Goal: Check status: Check status

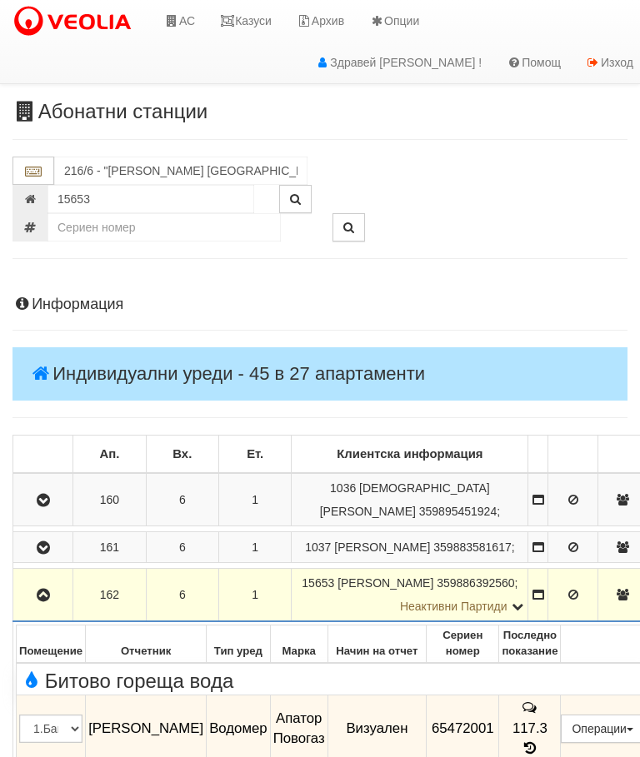
scroll to position [574, 0]
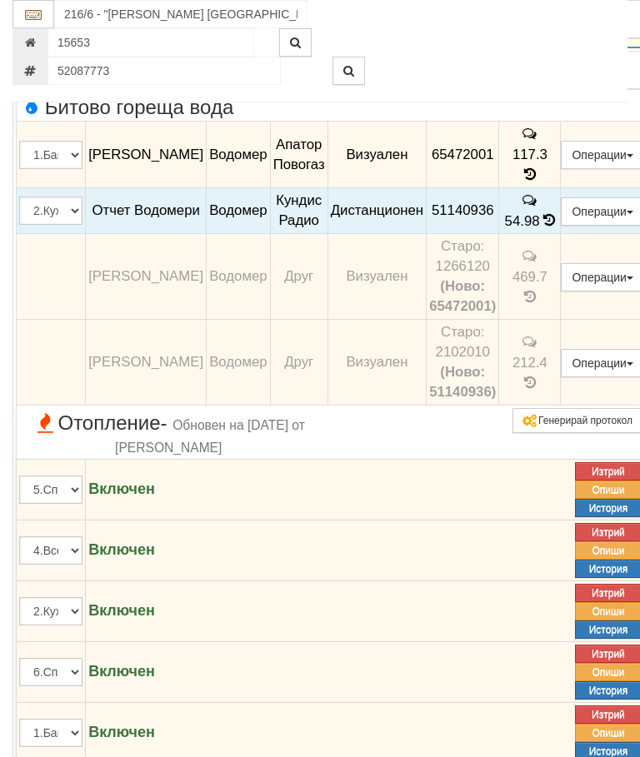
type input "52087773"
click at [343, 67] on icon "button" at bounding box center [348, 71] width 11 height 12
type input "016/13 - "[PERSON_NAME] [GEOGRAPHIC_DATA] " ЕАД"
type input "23627"
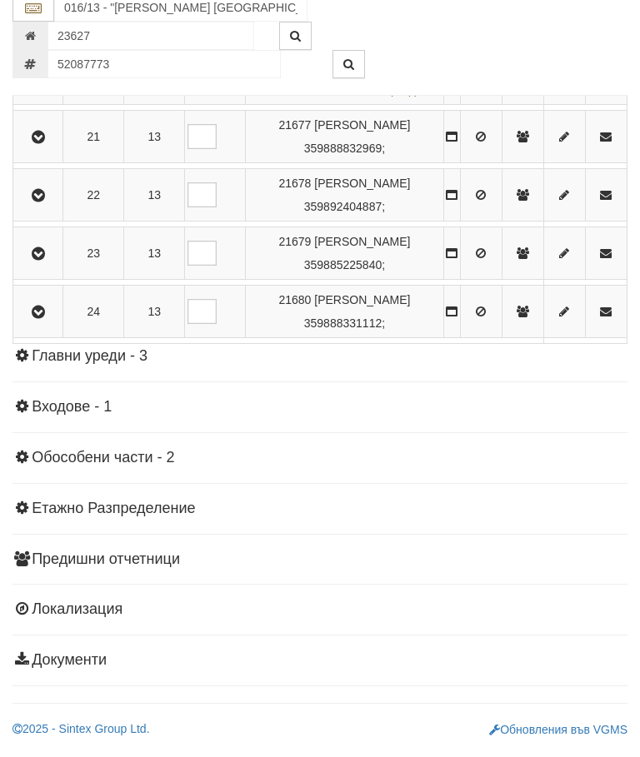
scroll to position [1634, 0]
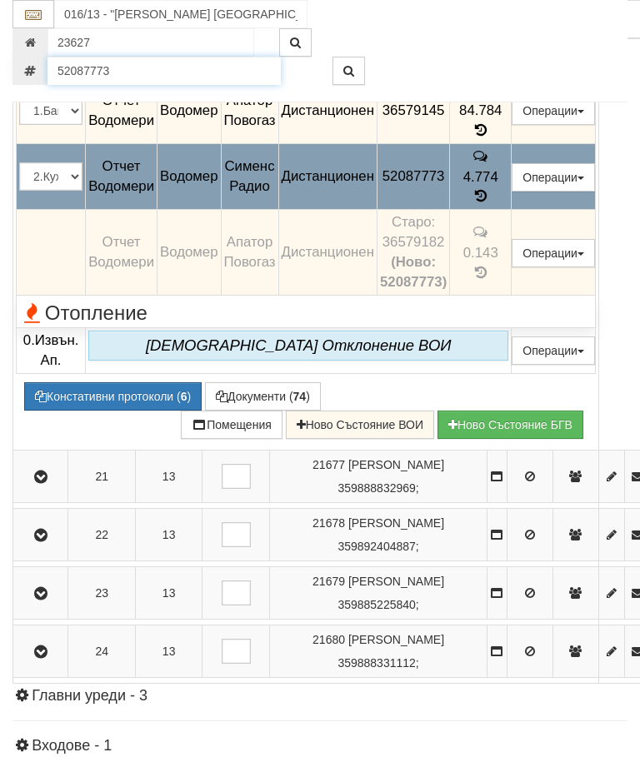
click at [122, 69] on input "52087773" at bounding box center [163, 71] width 233 height 28
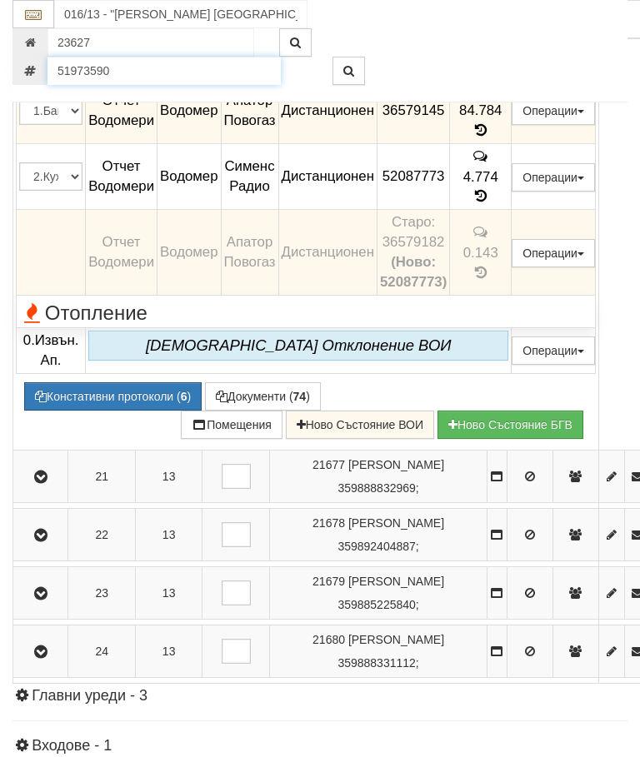
type input "51973590"
click at [337, 68] on button "button" at bounding box center [348, 71] width 32 height 28
type input "016/21 - "[PERSON_NAME] [GEOGRAPHIC_DATA] " ЕАД"
type input "21932"
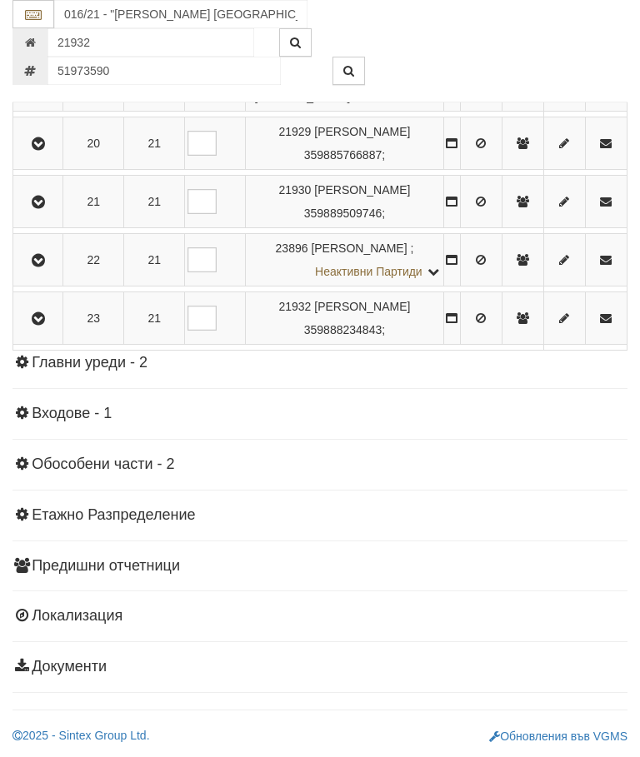
scroll to position [1531, 0]
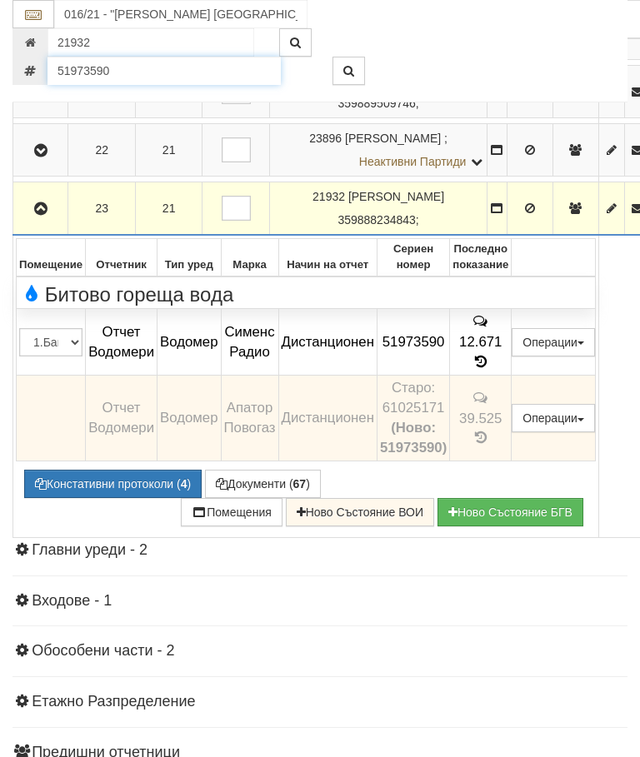
click at [113, 76] on input "51973590" at bounding box center [163, 71] width 233 height 28
type input "51967499"
click at [347, 70] on icon "button" at bounding box center [348, 71] width 11 height 12
type input "016/8 - "[PERSON_NAME] [GEOGRAPHIC_DATA] " ЕАД"
type input "25451"
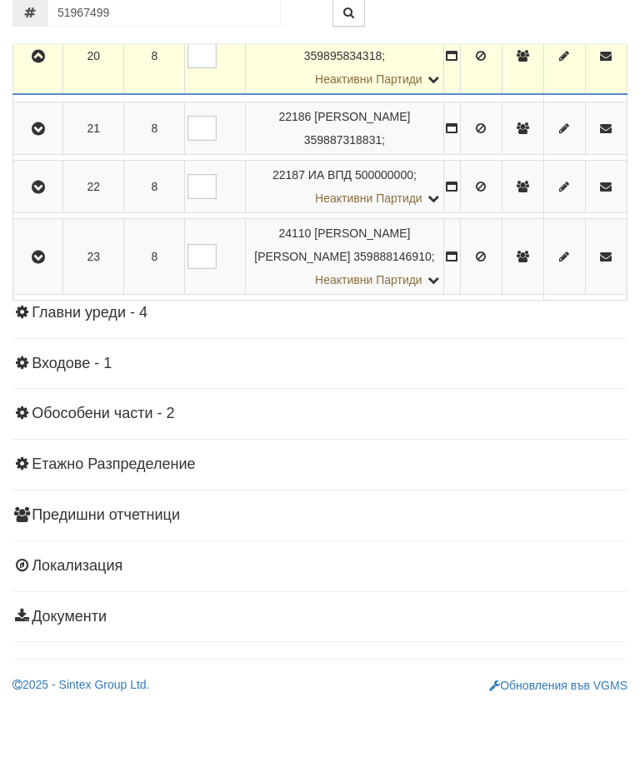
scroll to position [1577, 0]
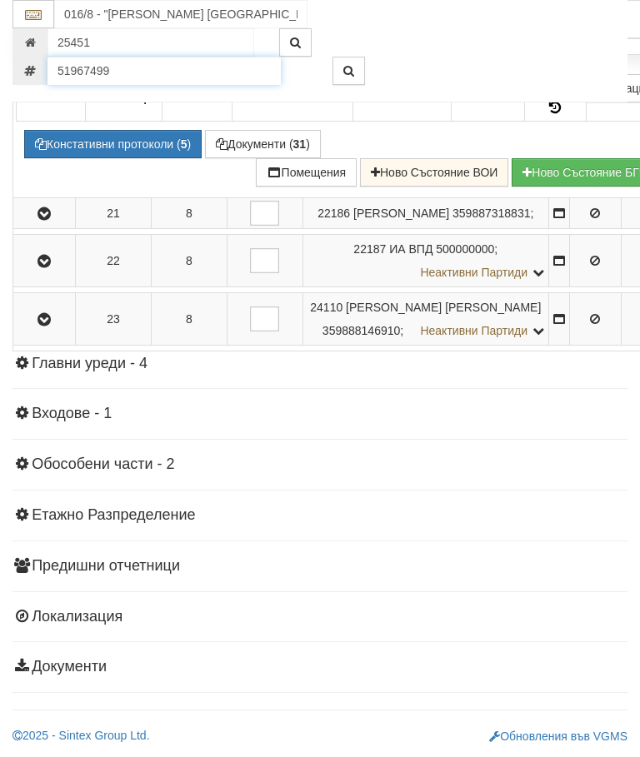
click at [122, 73] on input "51967499" at bounding box center [163, 71] width 233 height 28
type input "51797529"
click at [341, 62] on button "button" at bounding box center [348, 71] width 32 height 28
type input "016/21 - "[PERSON_NAME] [GEOGRAPHIC_DATA] " ЕАД"
type input "21929"
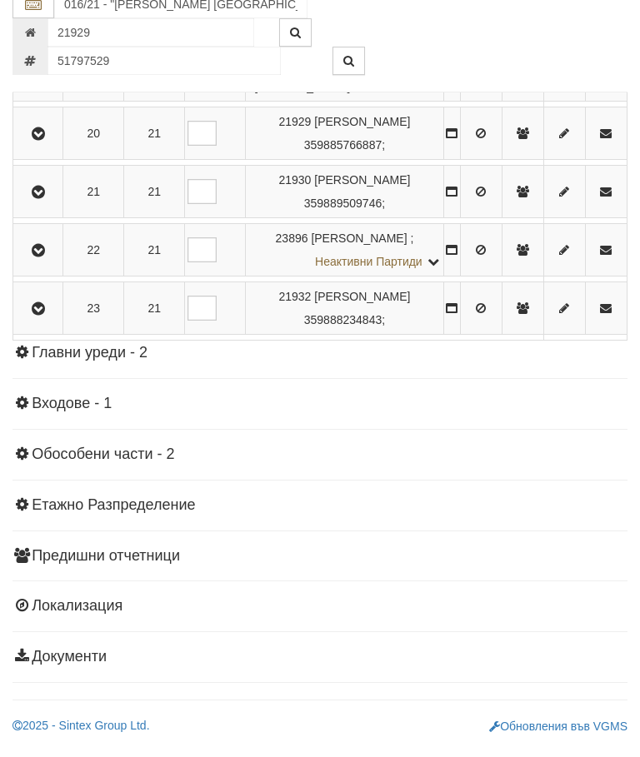
scroll to position [1531, 0]
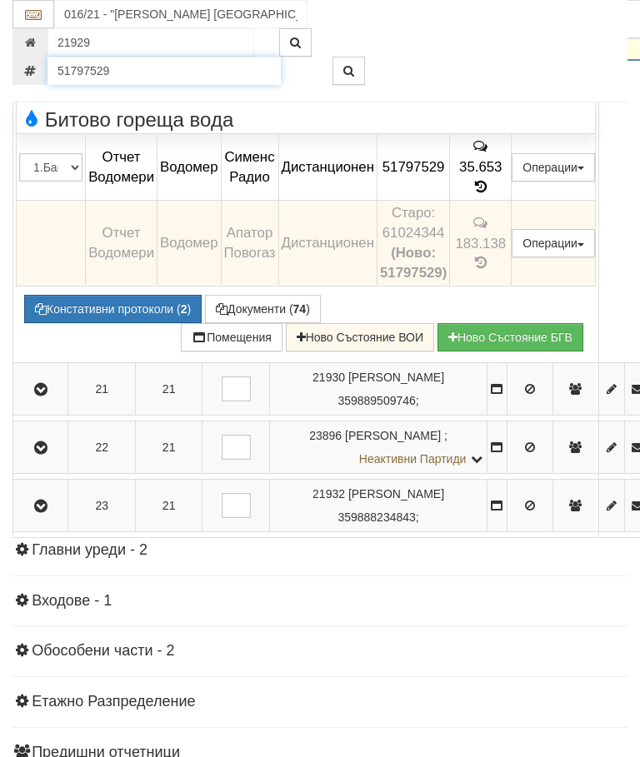
click at [120, 70] on input "51797529" at bounding box center [163, 71] width 233 height 28
